Goal: Check status: Check status

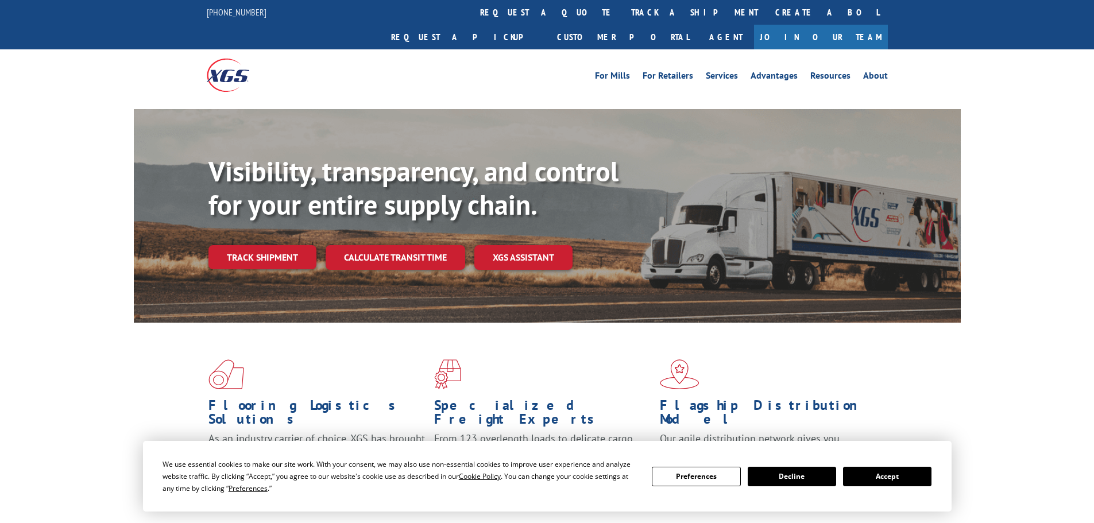
click at [303, 245] on link "Track shipment" at bounding box center [262, 257] width 108 height 24
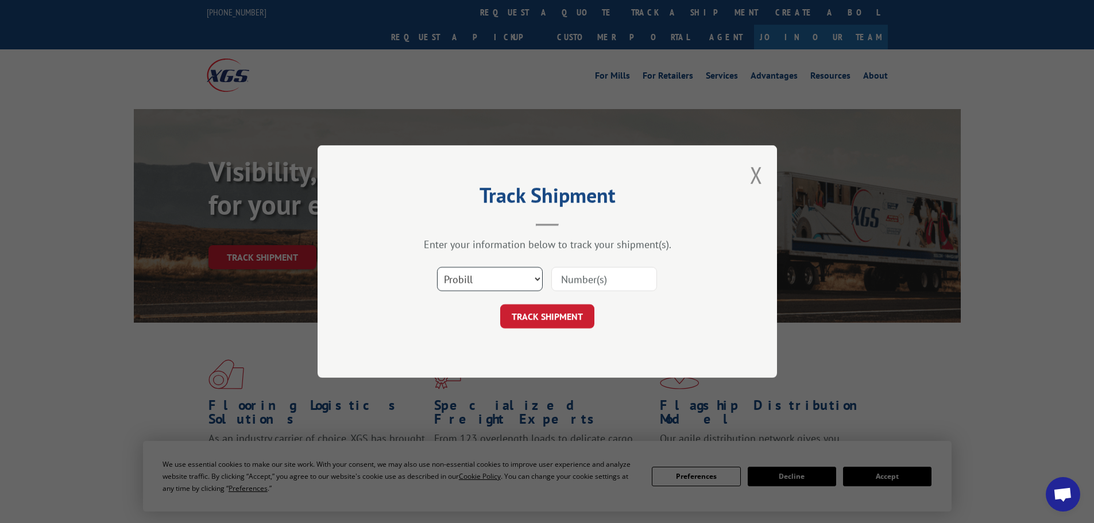
click at [499, 286] on select "Select category... Probill BOL PO" at bounding box center [490, 279] width 106 height 24
click at [437, 267] on select "Select category... Probill BOL PO" at bounding box center [490, 279] width 106 height 24
click at [470, 270] on select "Select category... Probill BOL PO" at bounding box center [490, 279] width 106 height 24
select select "bol"
click at [437, 267] on select "Select category... Probill BOL PO" at bounding box center [490, 279] width 106 height 24
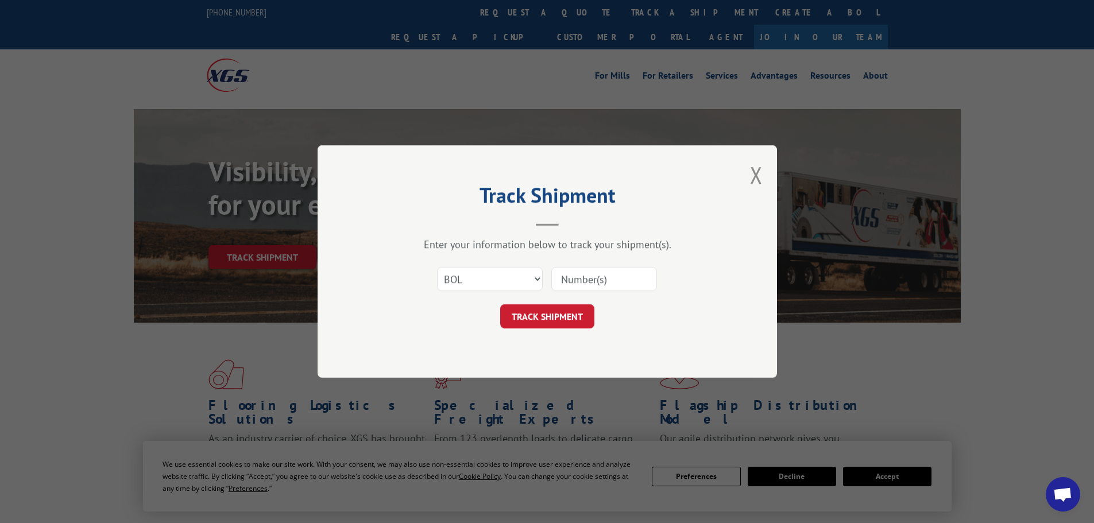
click at [568, 279] on input at bounding box center [604, 279] width 106 height 24
paste input "5144312"
type input "5144312"
click at [546, 313] on button "TRACK SHIPMENT" at bounding box center [547, 316] width 94 height 24
